Goal: Task Accomplishment & Management: Manage account settings

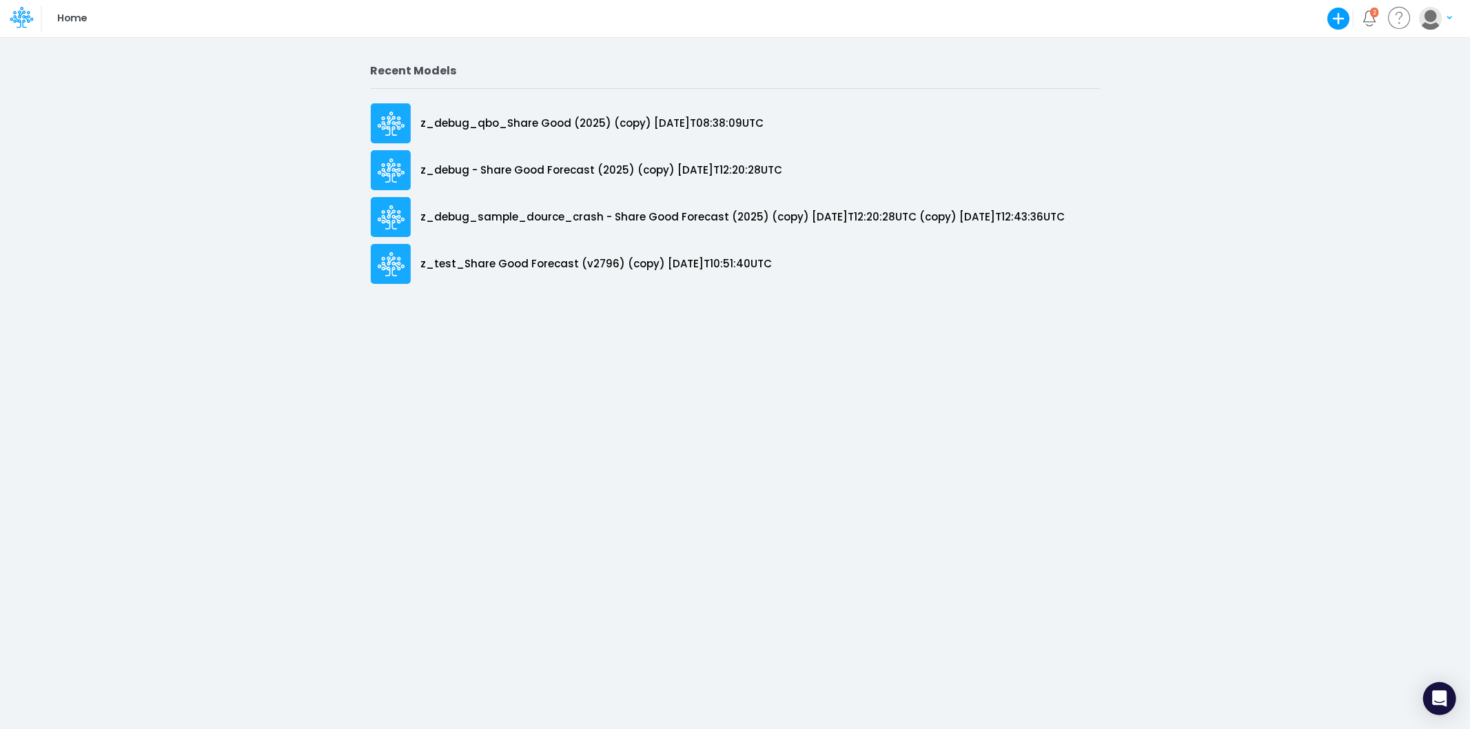
click at [12, 10] on icon at bounding box center [21, 17] width 23 height 23
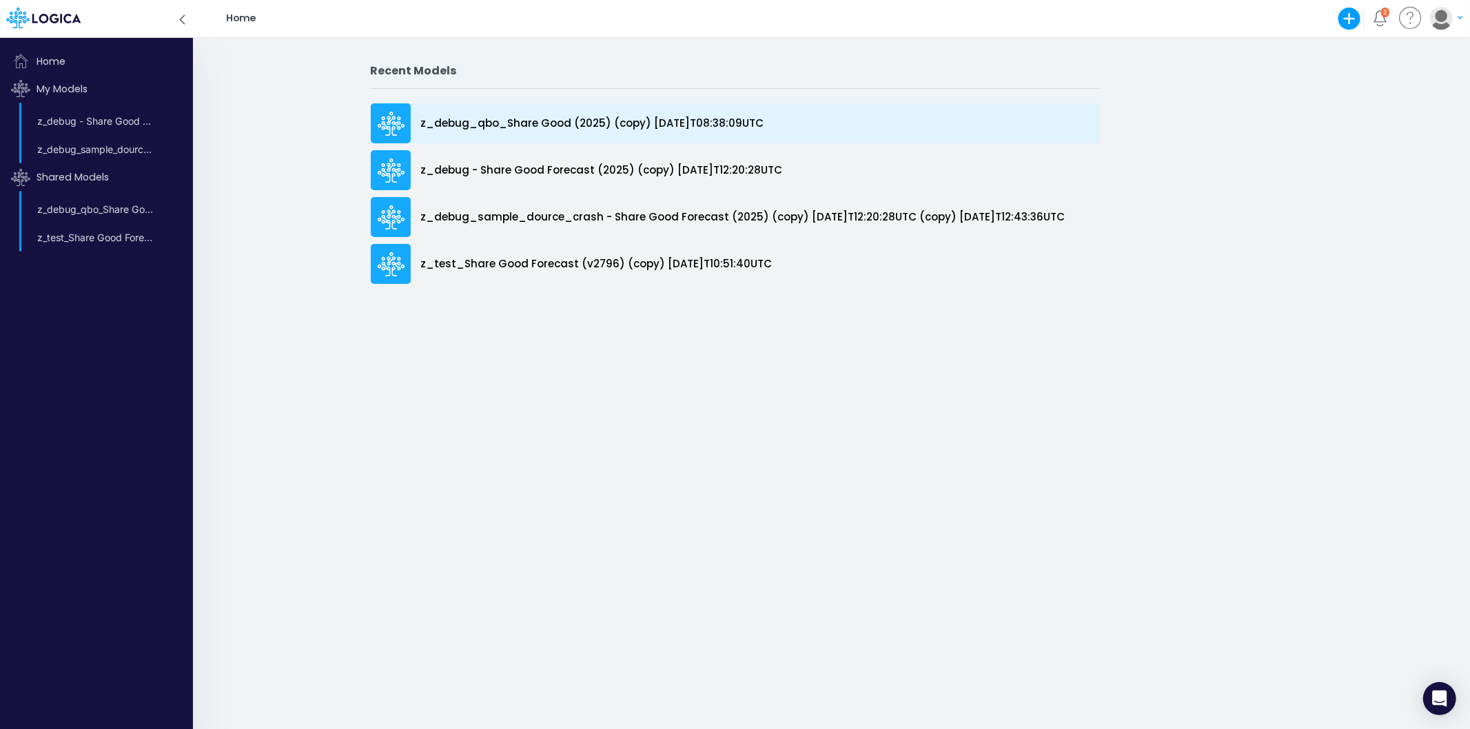
click at [536, 111] on div "z_debug_qbo_Share Good (2025) (copy) [DATE]T08:38:09UTC" at bounding box center [735, 123] width 729 height 40
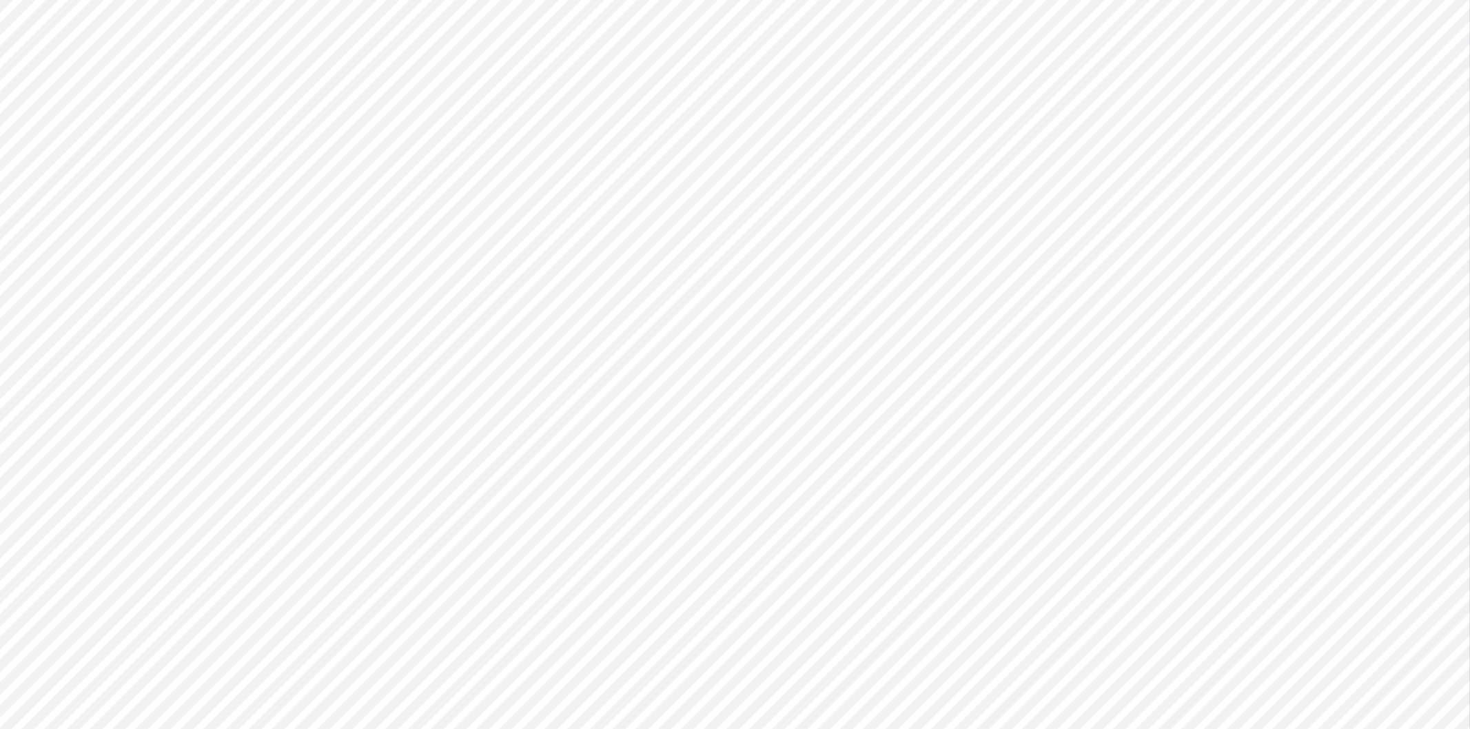
type input "Cash Flow Projections | Actuals through Sep-24 vs 2024 Budget"
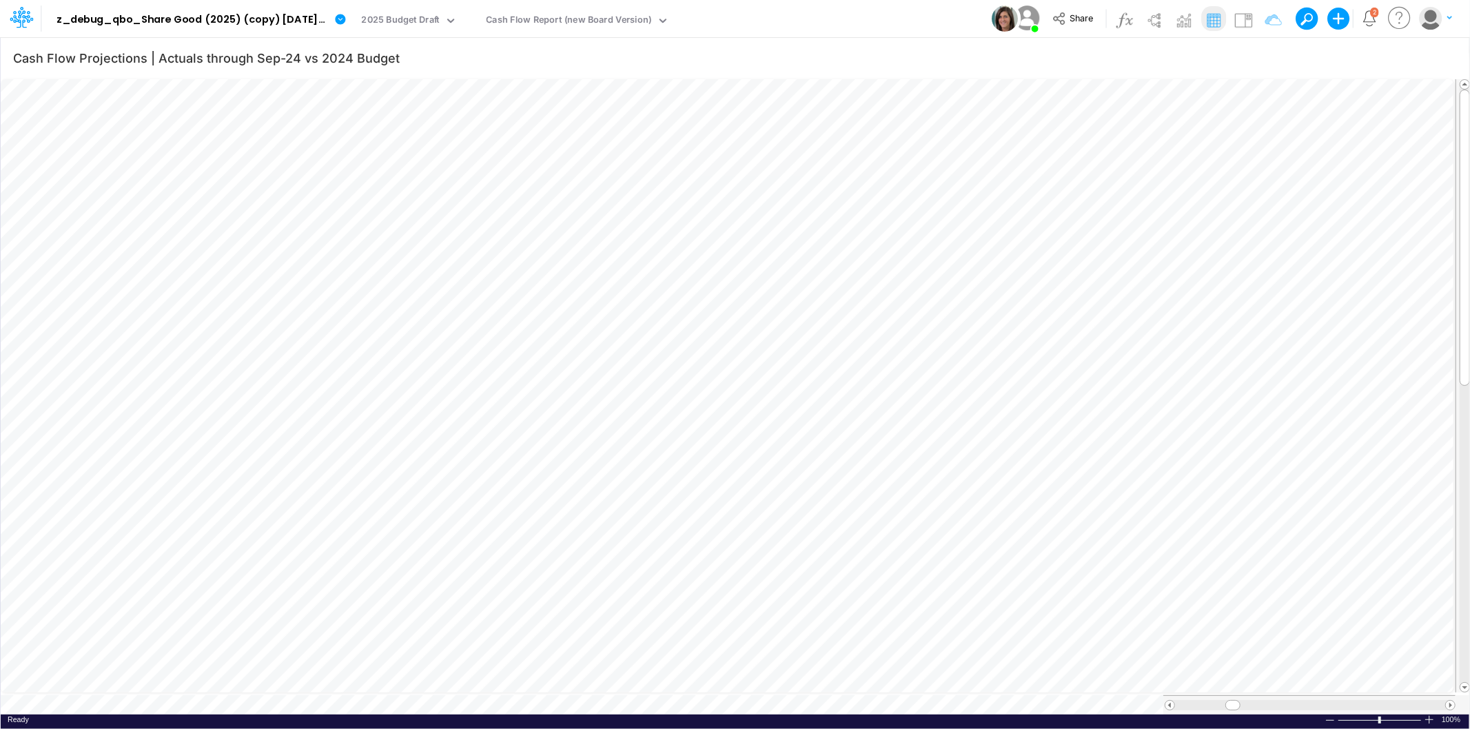
click at [33, 12] on div at bounding box center [20, 19] width 41 height 26
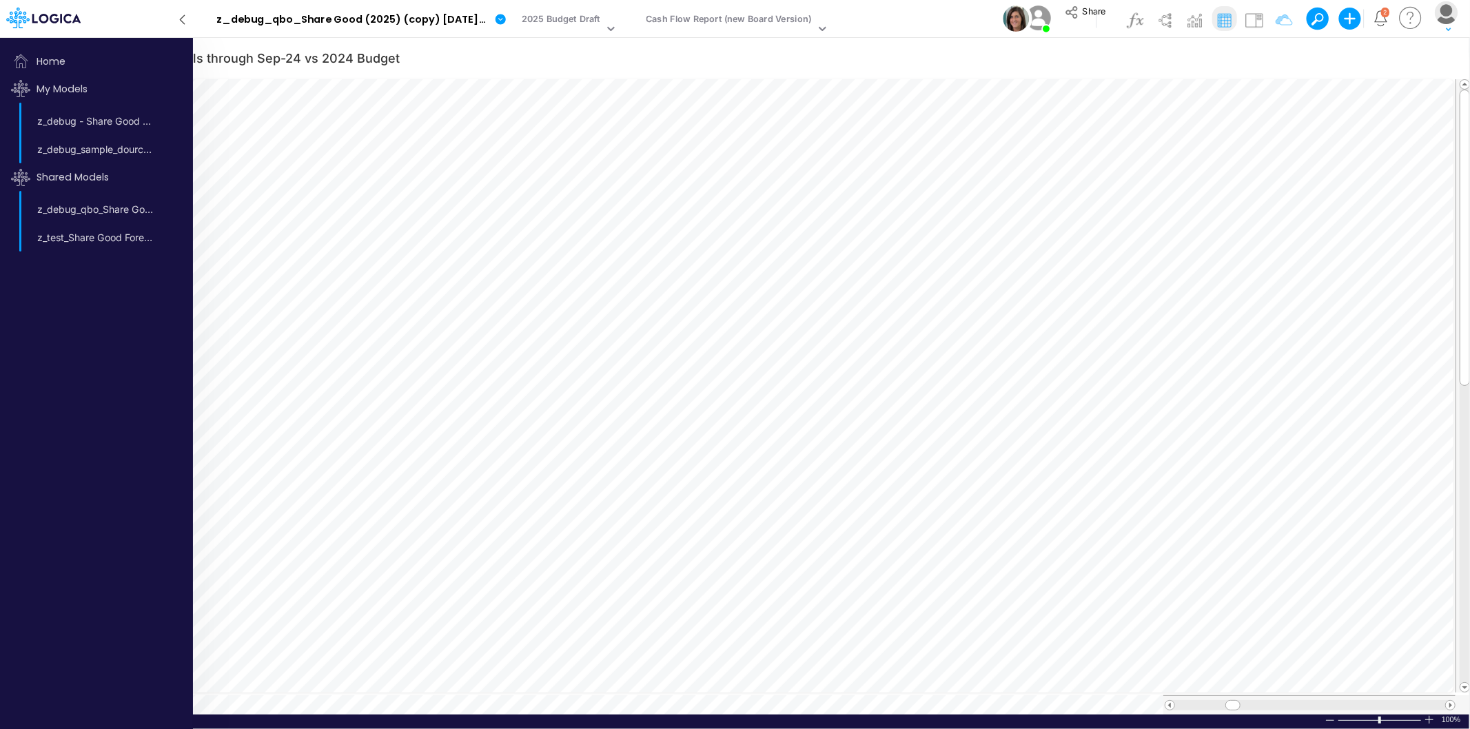
click at [1446, 21] on img "button" at bounding box center [1446, 12] width 23 height 23
click at [1375, 84] on button "Log out" at bounding box center [1391, 87] width 148 height 21
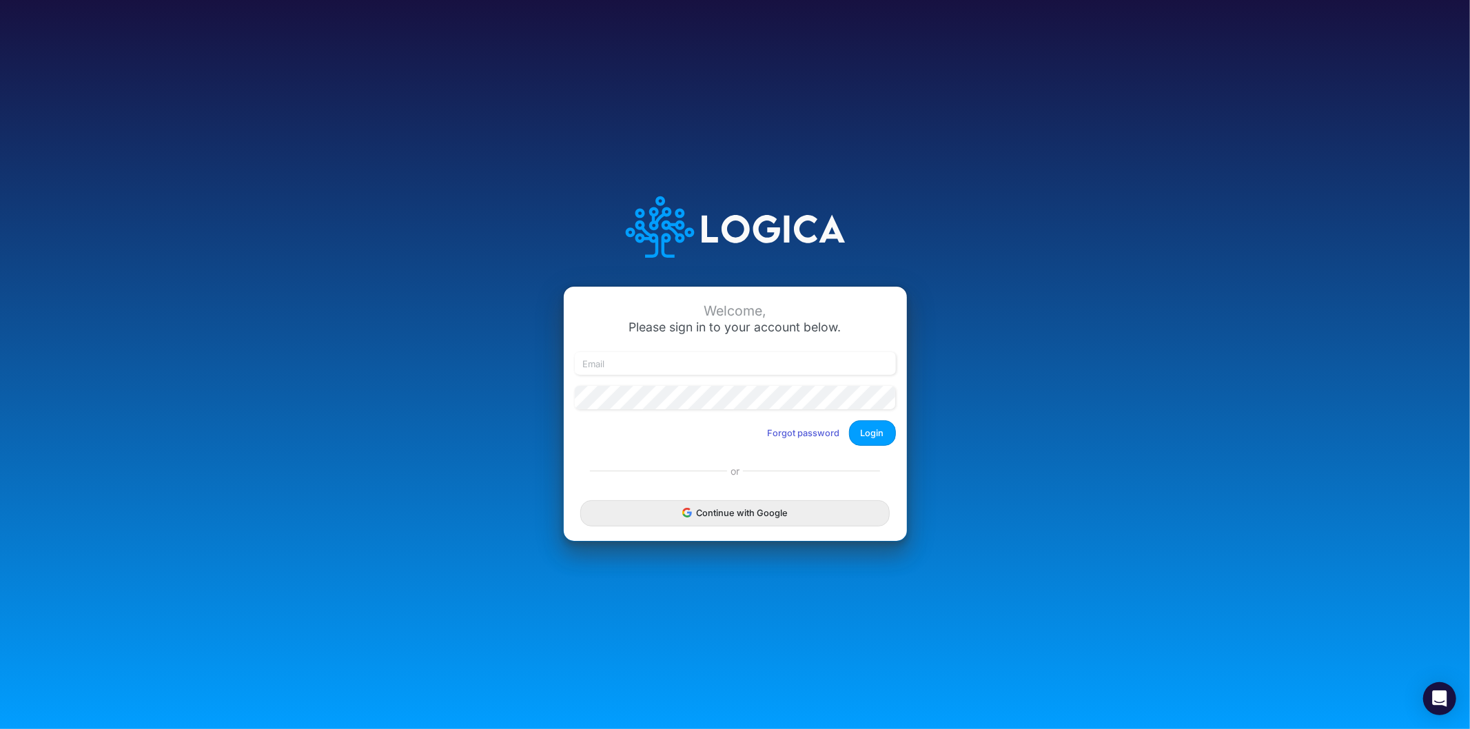
type input "leandro.castro+dm@logica.cloud"
